Goal: Transaction & Acquisition: Purchase product/service

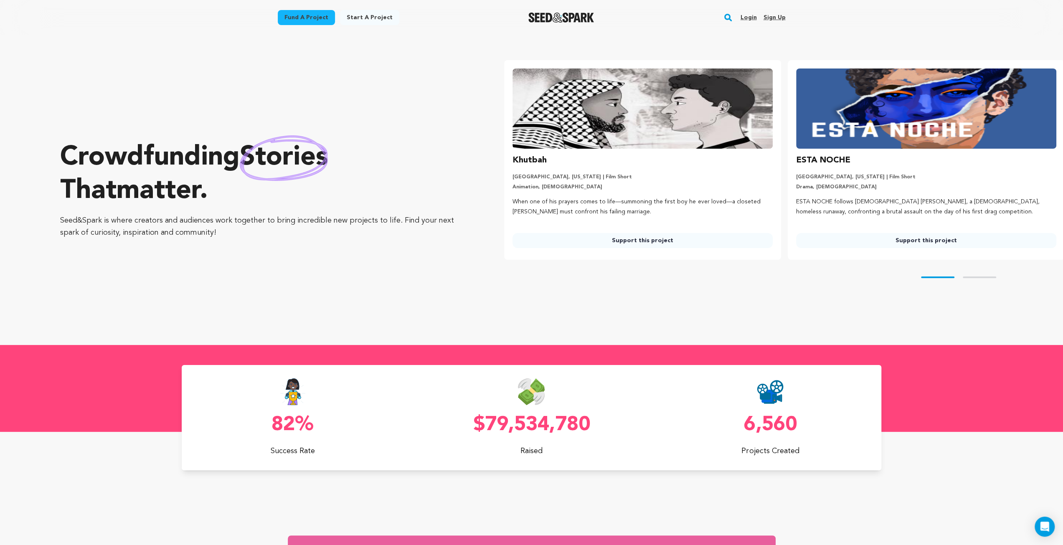
click at [750, 17] on link "Login" at bounding box center [748, 17] width 16 height 13
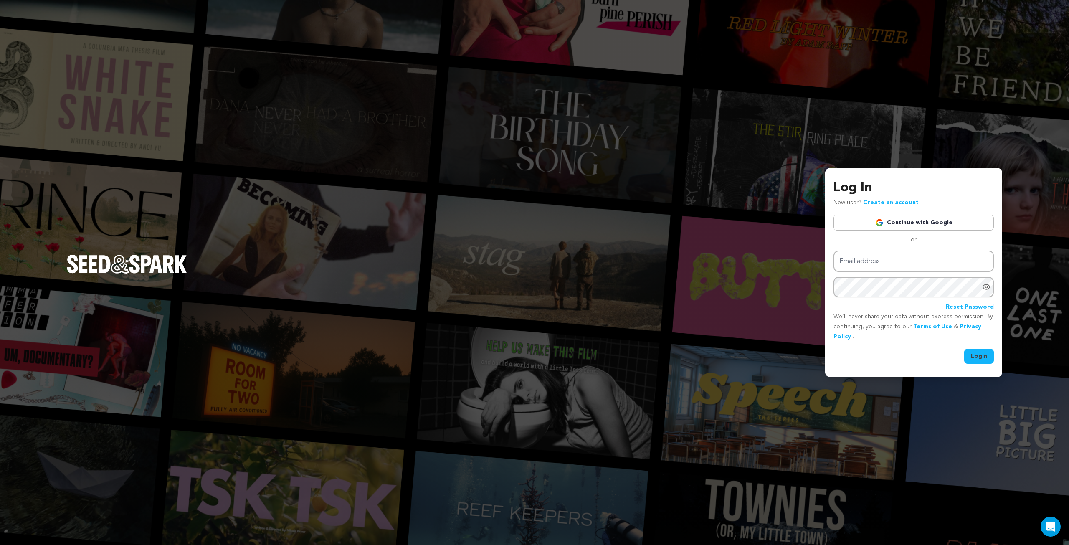
type input "[EMAIL_ADDRESS][DOMAIN_NAME]"
click at [973, 356] on button "Login" at bounding box center [979, 356] width 30 height 15
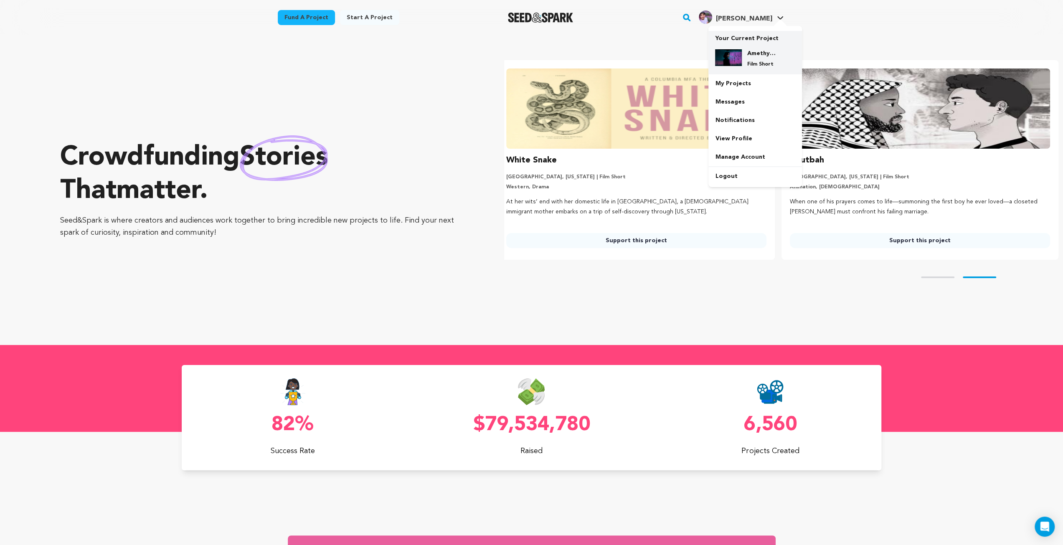
scroll to position [0, 290]
click at [747, 56] on h4 "Amethyst Reign: An Atmospheric Sci-Fi Short" at bounding box center [761, 53] width 30 height 8
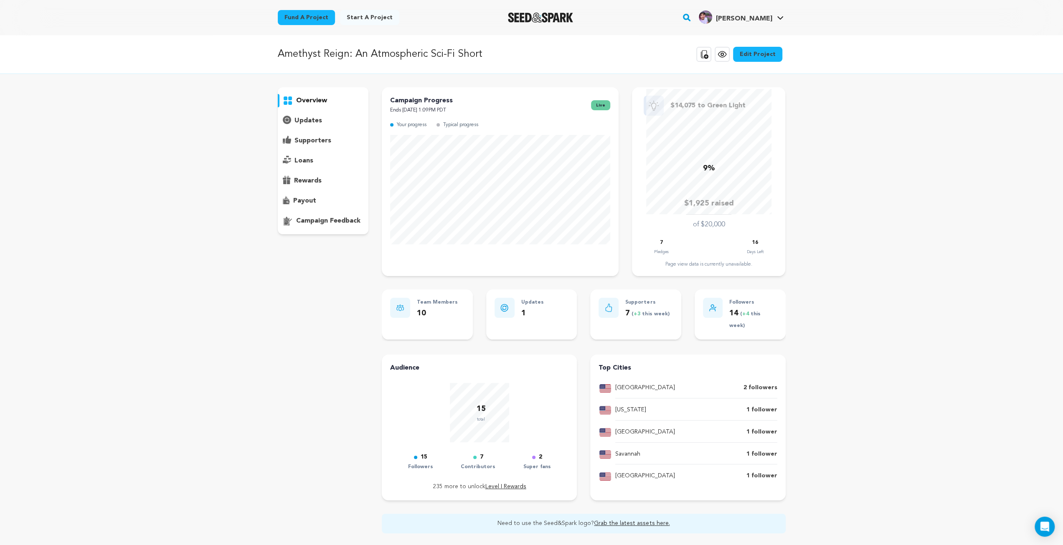
drag, startPoint x: 0, startPoint y: 0, endPoint x: 48, endPoint y: 73, distance: 87.5
click at [48, 73] on div "Amethyst Reign: An Atmospheric Sci-Fi Short Copy public preview link View proje…" at bounding box center [531, 54] width 1063 height 39
click at [724, 56] on icon at bounding box center [722, 54] width 10 height 10
